Goal: Information Seeking & Learning: Learn about a topic

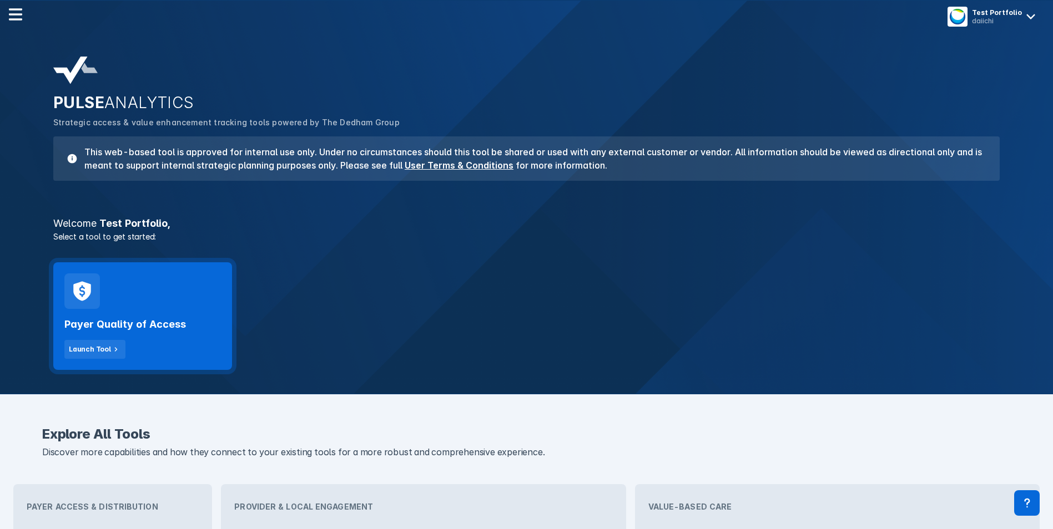
click at [194, 309] on div "Payer Quality of Access Launch Tool" at bounding box center [142, 316] width 179 height 108
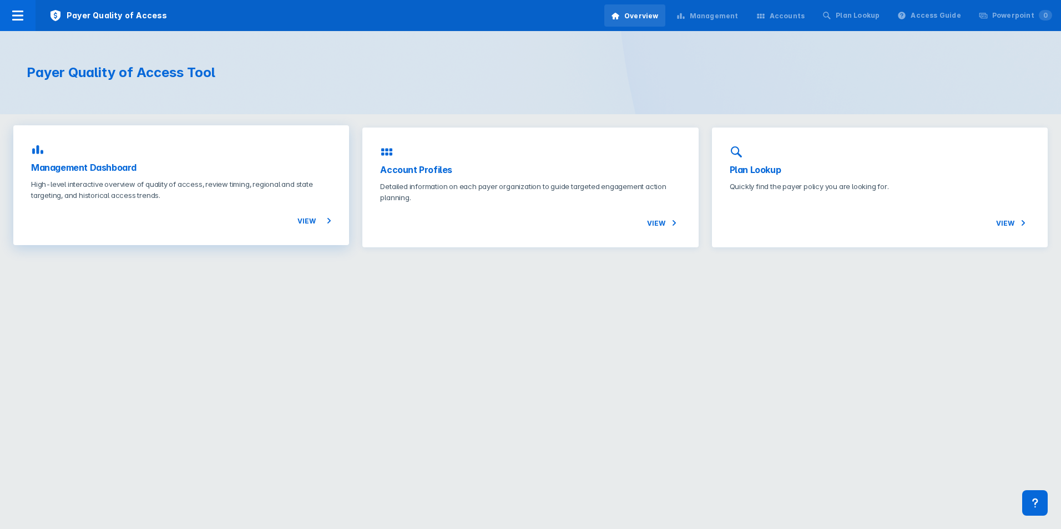
click at [186, 215] on div "View" at bounding box center [181, 214] width 300 height 27
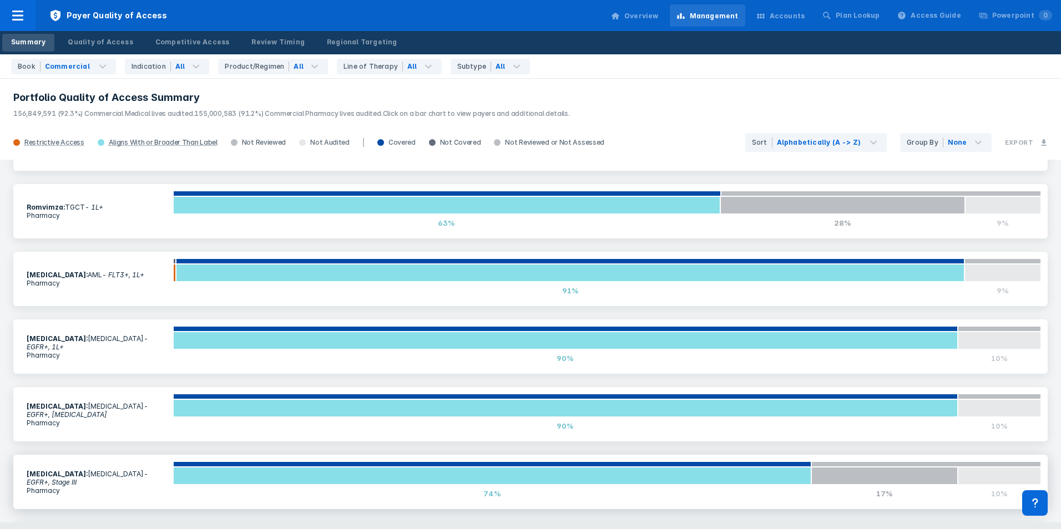
scroll to position [376, 0]
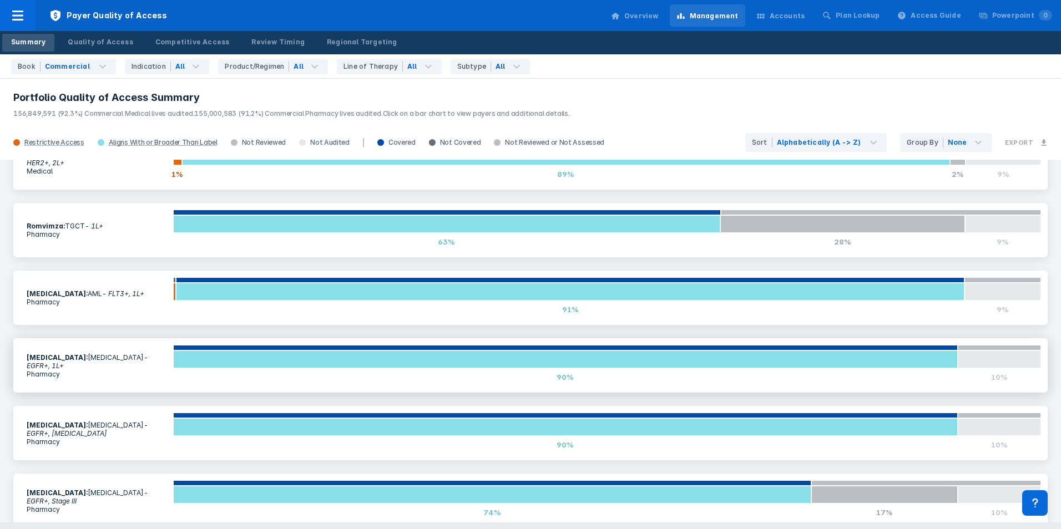
click at [132, 353] on section "Tagrisso : NSCLC - EGFR+, 1L+ Pharmacy" at bounding box center [96, 366] width 153 height 38
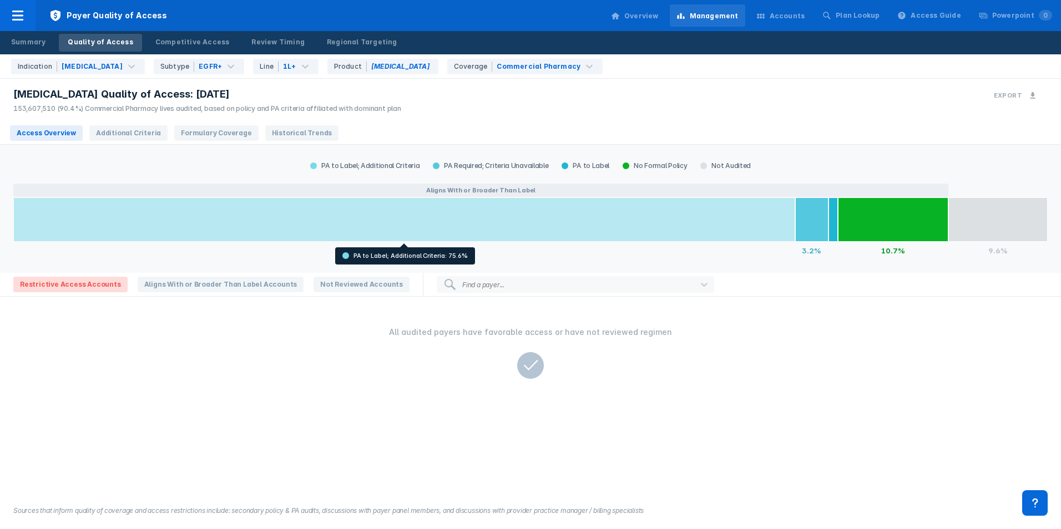
click at [681, 230] on div at bounding box center [404, 220] width 782 height 44
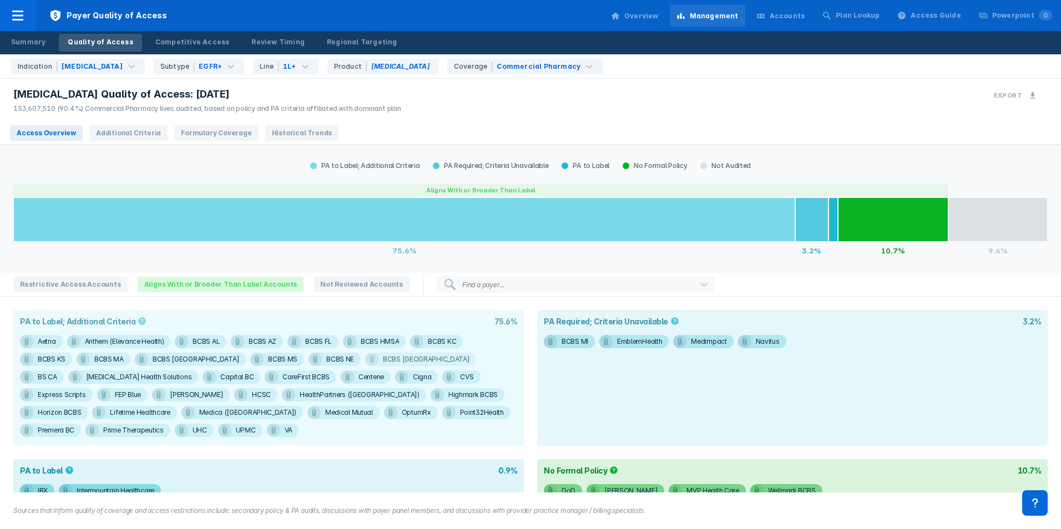
click at [56, 348] on div "BCBS TN" at bounding box center [47, 341] width 18 height 13
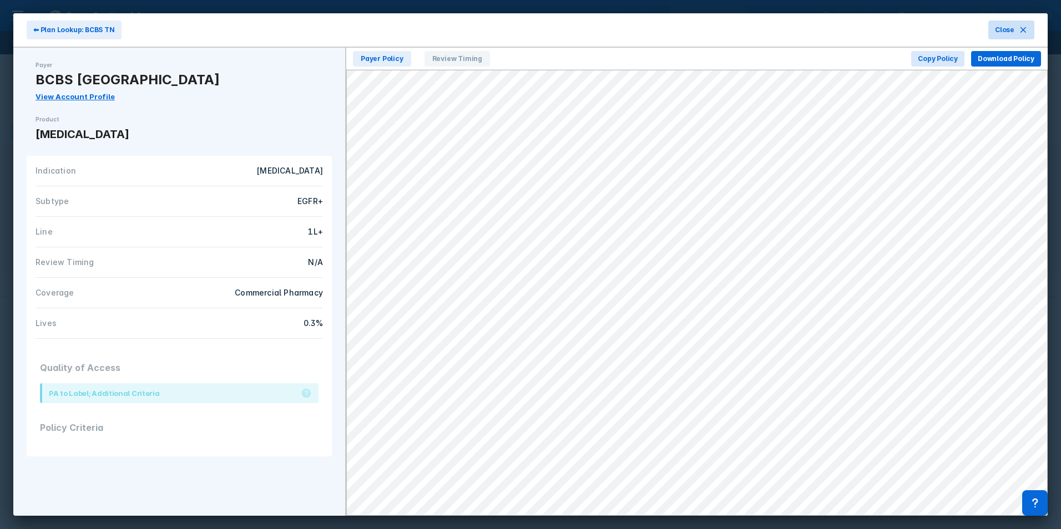
click at [1009, 25] on span "Close" at bounding box center [1004, 30] width 19 height 10
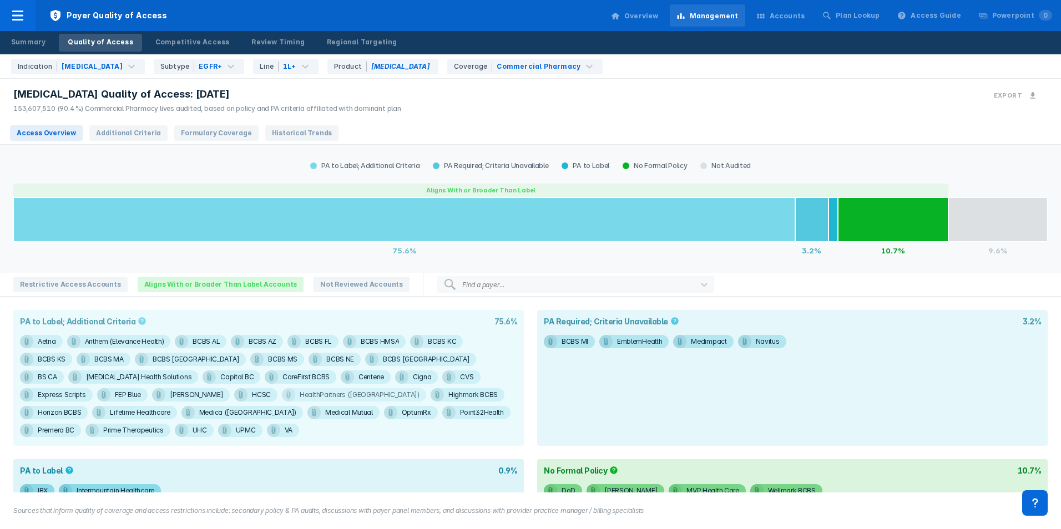
click at [56, 348] on div "HealthPartners (MN)" at bounding box center [47, 341] width 18 height 13
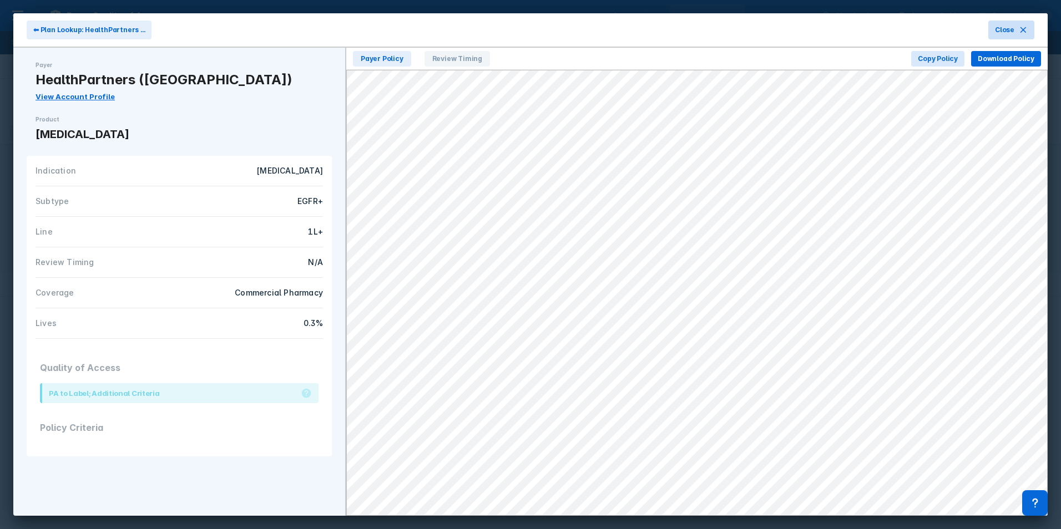
click at [1023, 35] on button "Close" at bounding box center [1011, 30] width 46 height 19
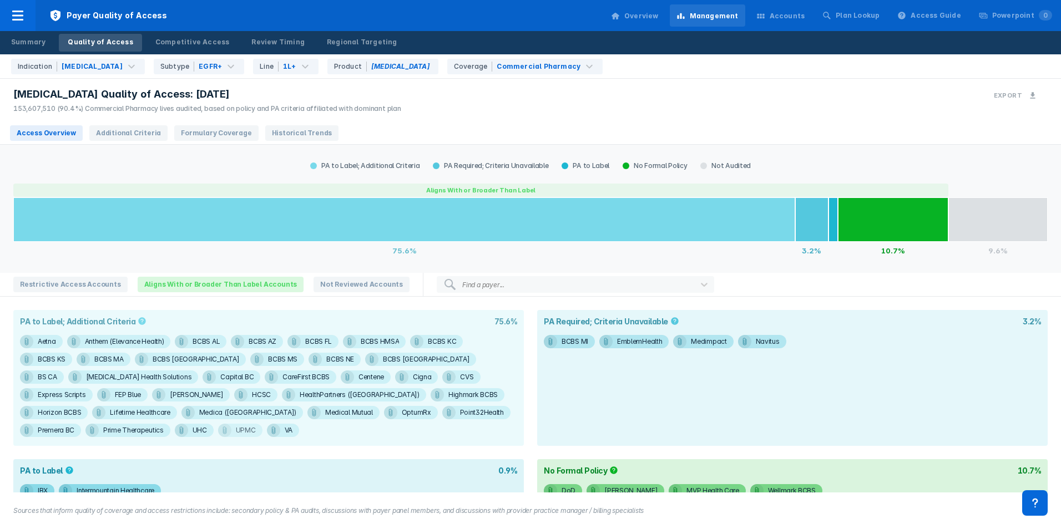
click at [52, 348] on div "UPMC" at bounding box center [47, 341] width 18 height 13
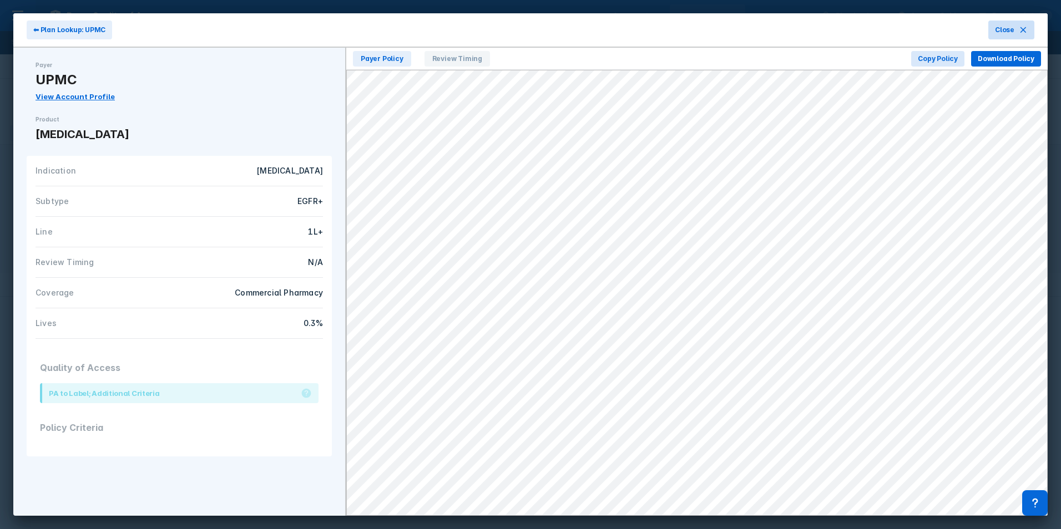
click at [1011, 30] on span "Close" at bounding box center [1004, 30] width 19 height 10
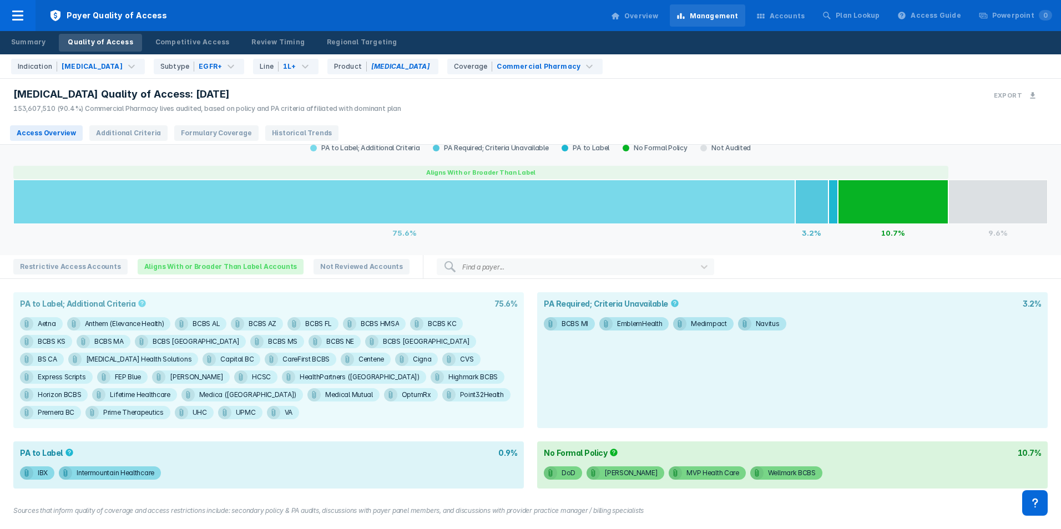
scroll to position [27, 0]
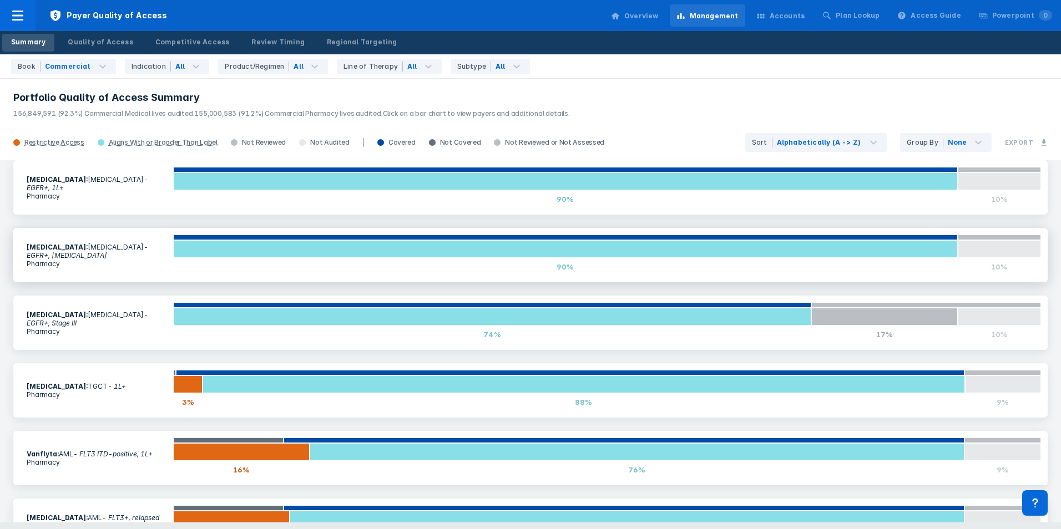
scroll to position [598, 0]
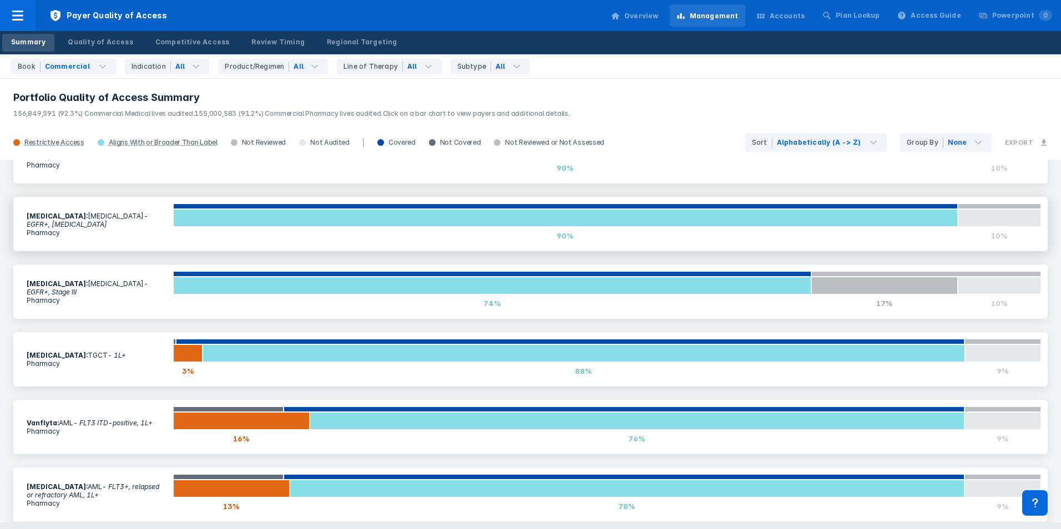
scroll to position [598, 0]
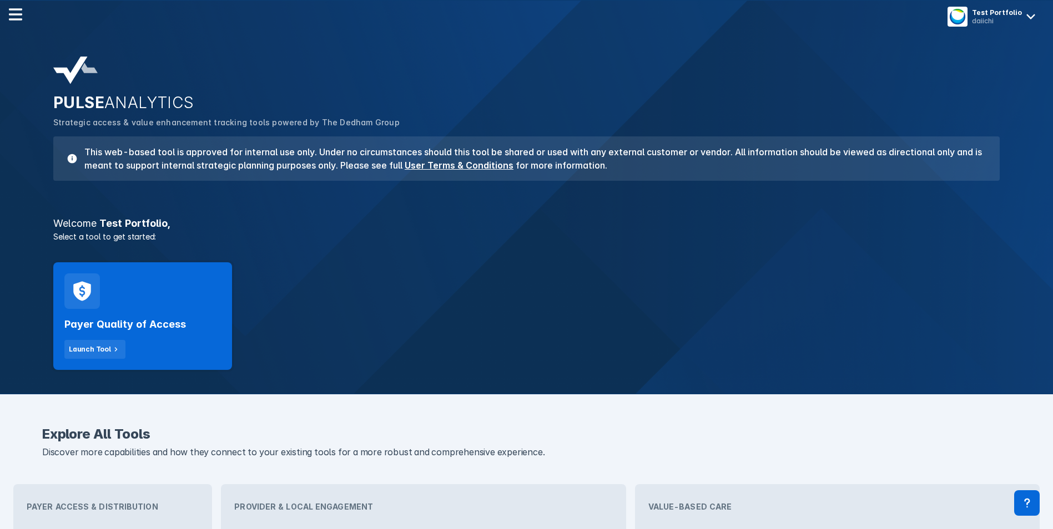
click at [138, 295] on div "Payer Quality of Access Launch Tool" at bounding box center [142, 316] width 179 height 108
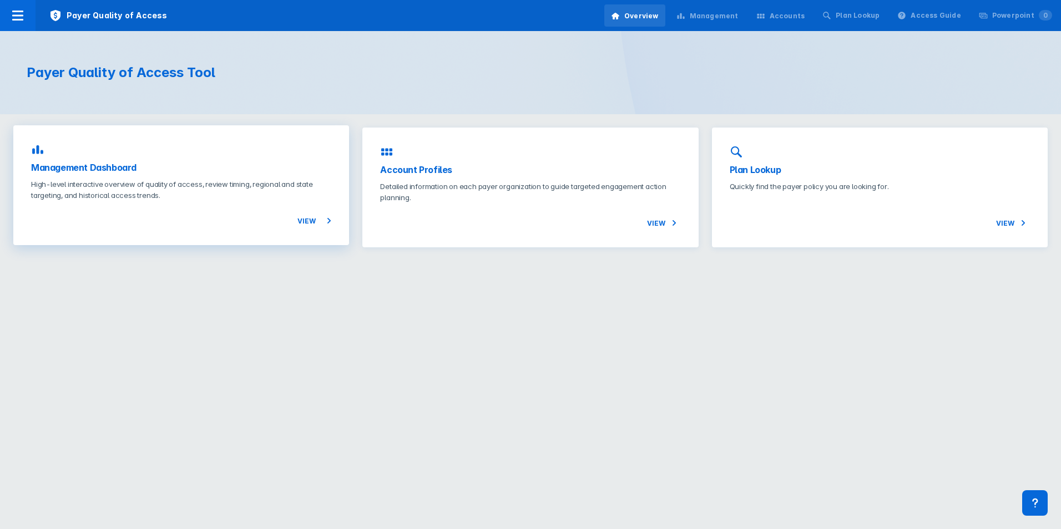
click at [244, 179] on p "High-level interactive overview of quality of access, review timing, regional a…" at bounding box center [181, 190] width 300 height 22
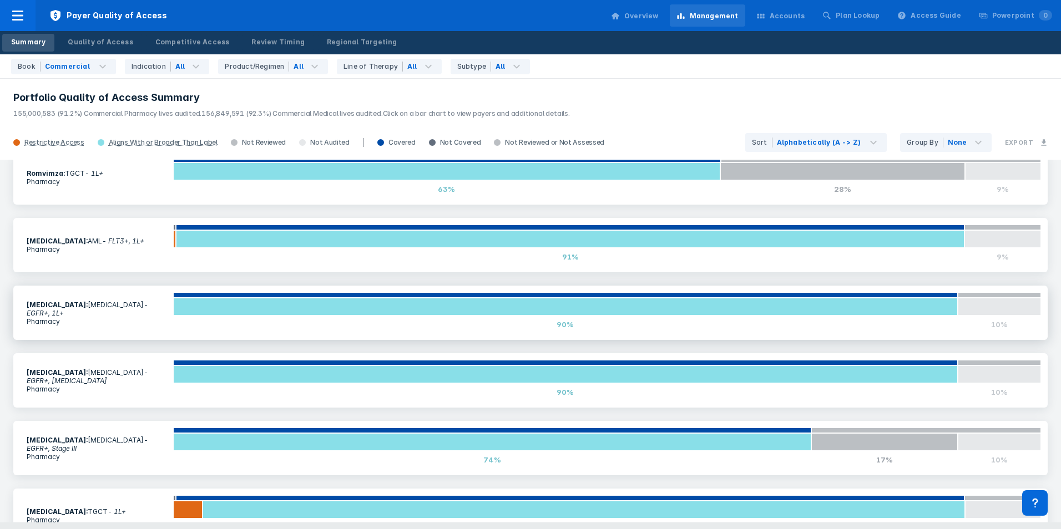
scroll to position [499, 0]
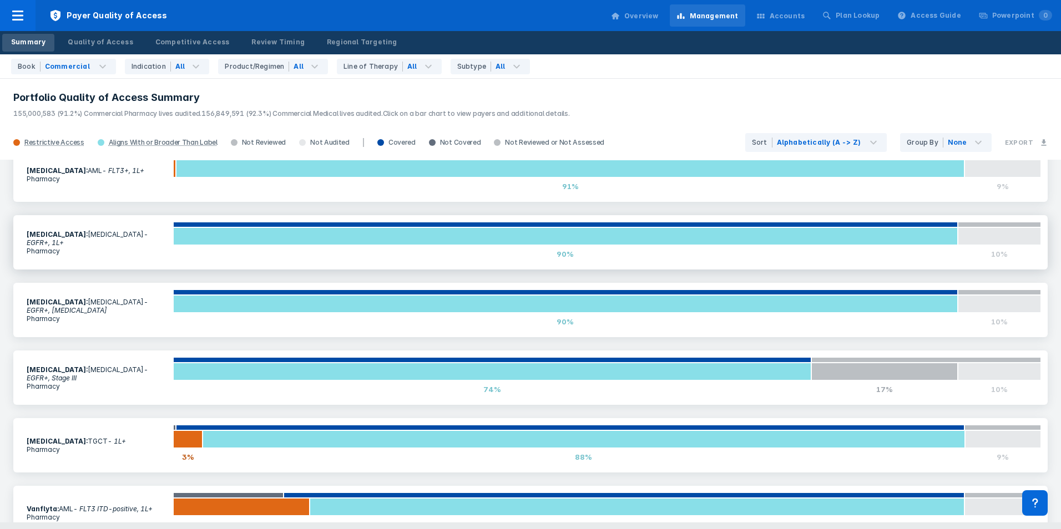
click at [115, 250] on p "Pharmacy" at bounding box center [97, 251] width 140 height 8
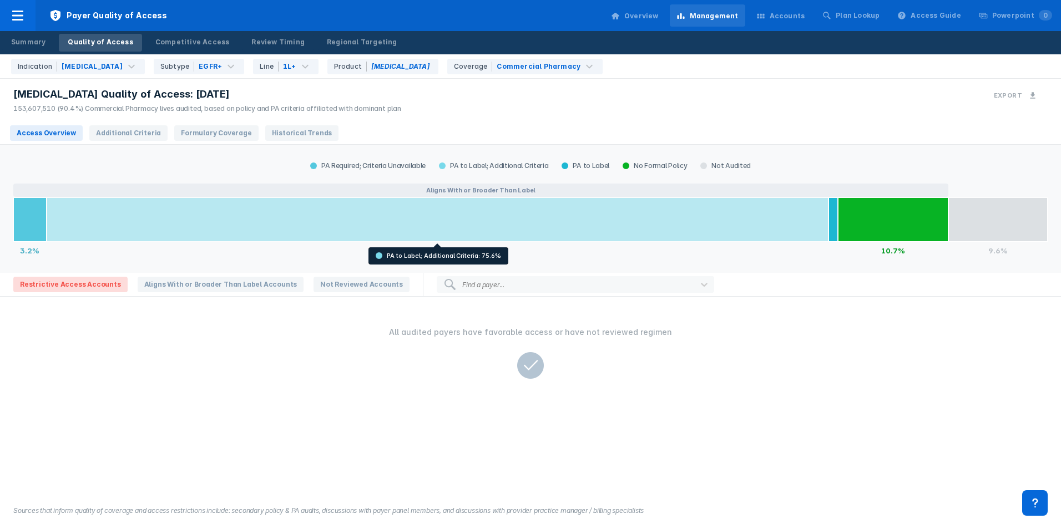
click at [372, 226] on div at bounding box center [438, 220] width 782 height 44
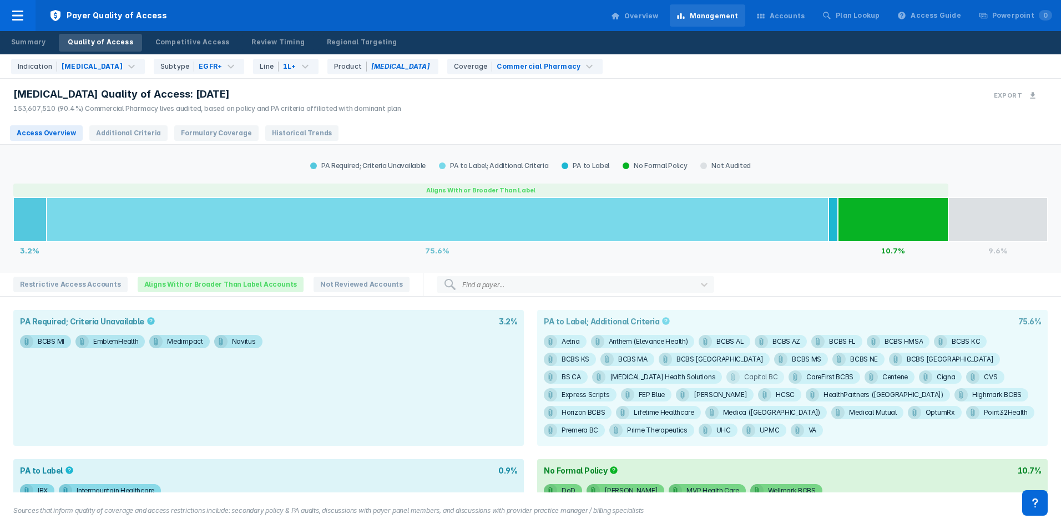
click at [580, 348] on div "Capital BC" at bounding box center [571, 341] width 18 height 13
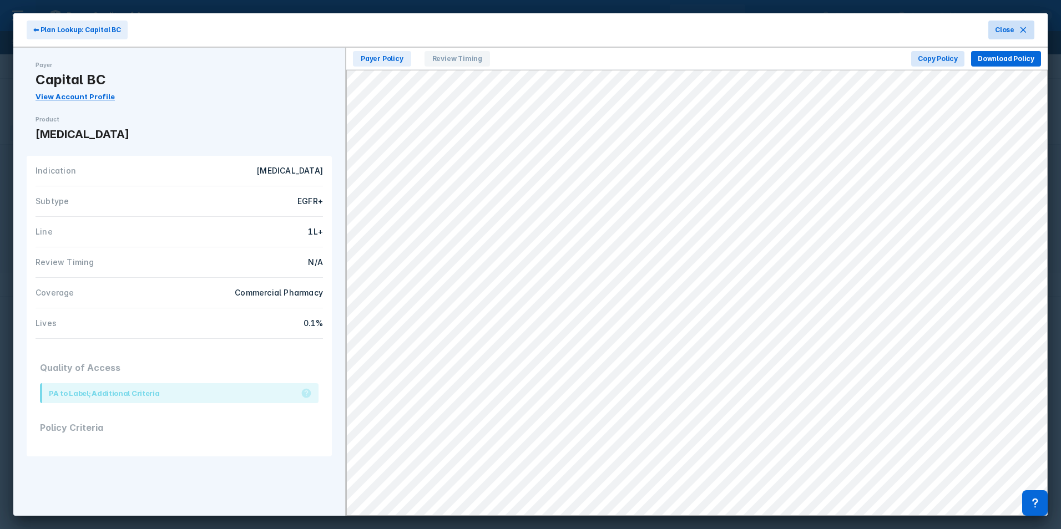
click at [1015, 29] on button "Close" at bounding box center [1011, 30] width 46 height 19
